Goal: Find specific page/section: Find specific page/section

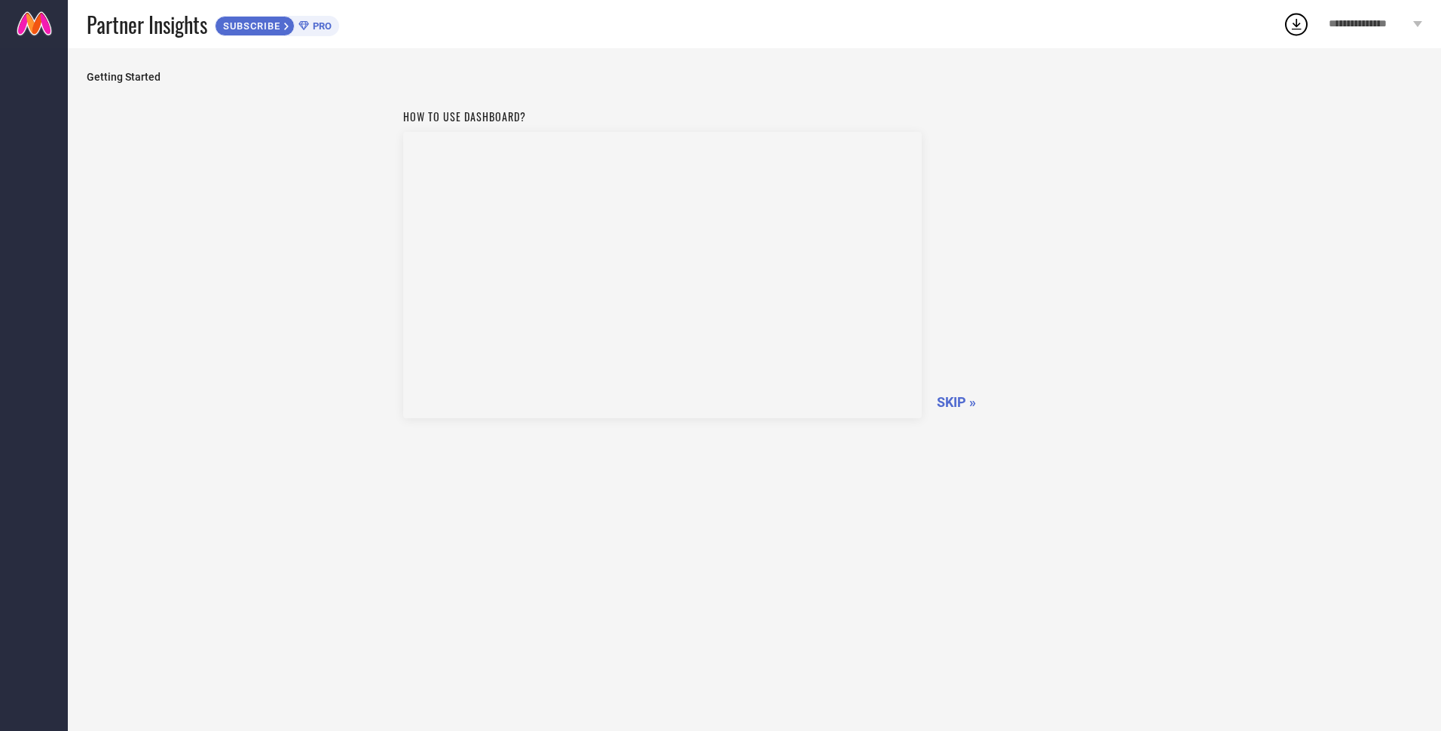
click at [965, 398] on span "SKIP »" at bounding box center [956, 402] width 39 height 16
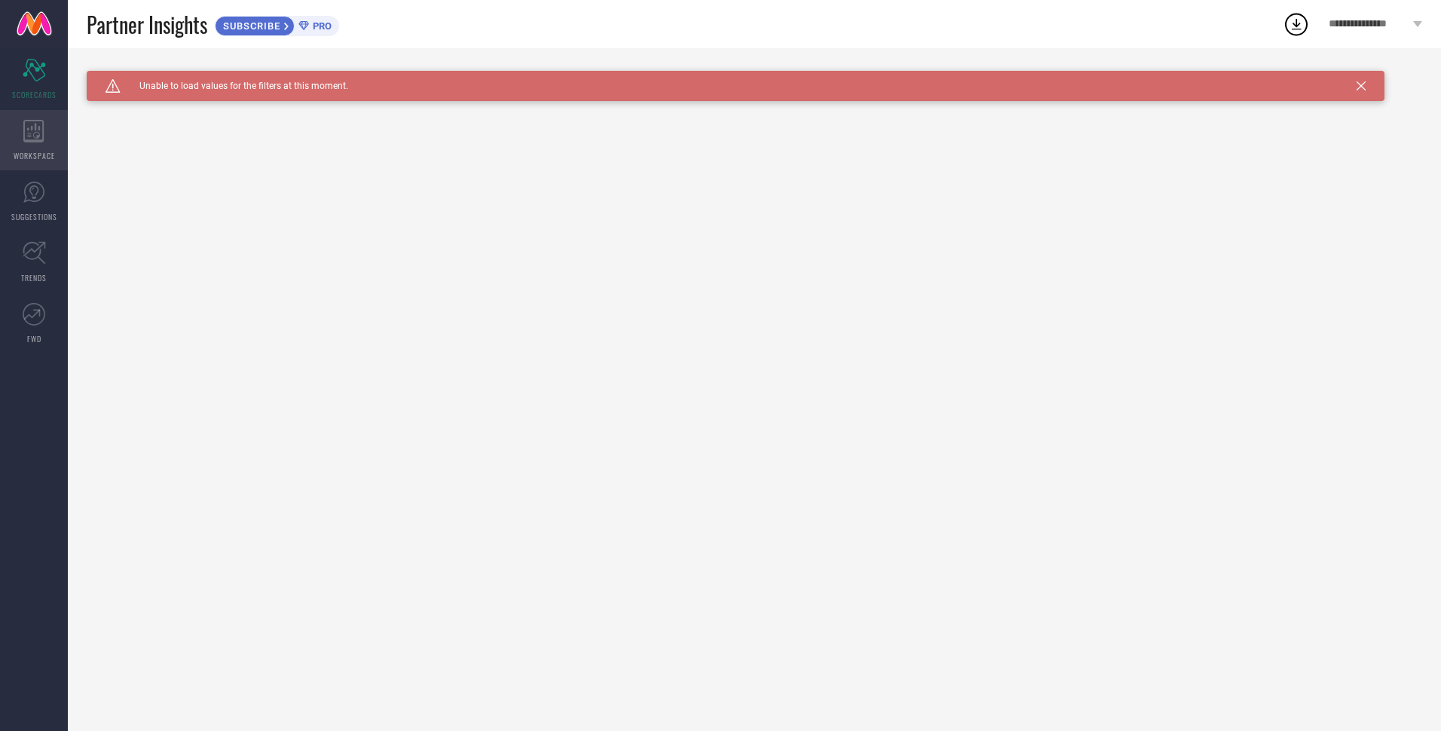
click at [60, 139] on div "WORKSPACE" at bounding box center [34, 140] width 68 height 60
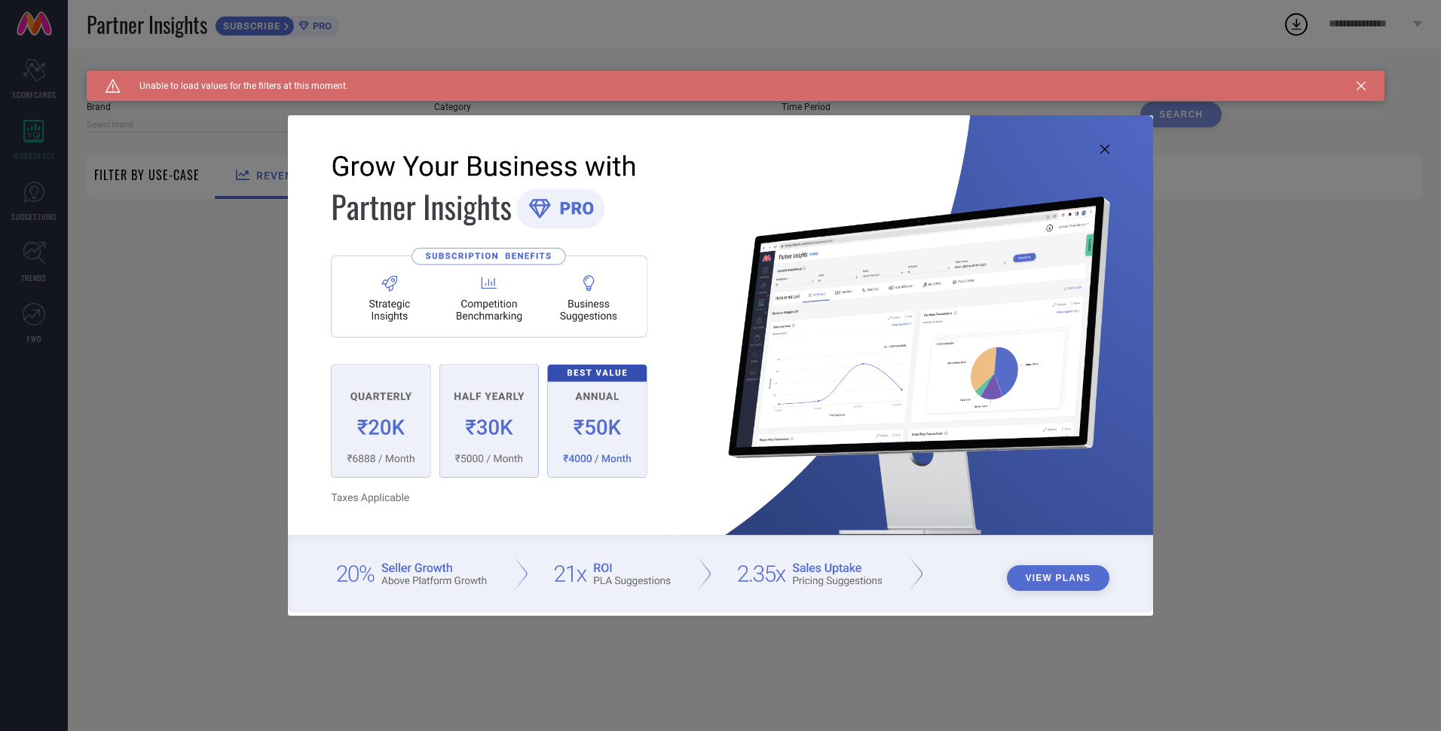
type input "1 STOP FASHION"
type input "All"
